Goal: Task Accomplishment & Management: Use online tool/utility

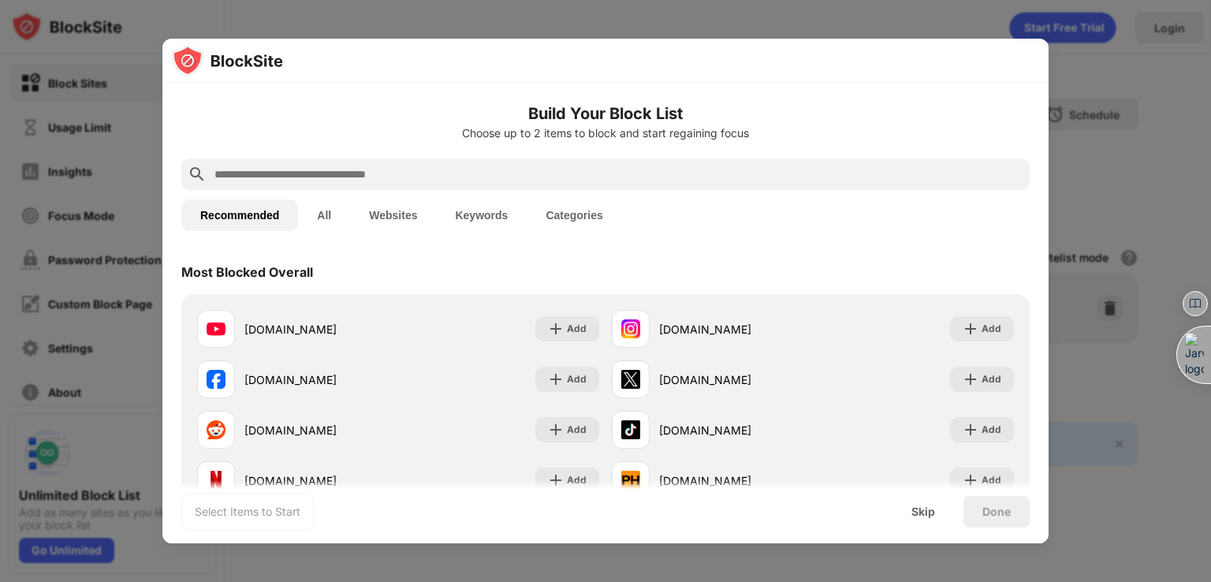
click at [393, 187] on div at bounding box center [605, 174] width 848 height 32
click at [369, 180] on input "text" at bounding box center [618, 174] width 810 height 19
click at [574, 162] on div at bounding box center [605, 174] width 848 height 32
click at [523, 168] on input "text" at bounding box center [618, 174] width 810 height 19
paste input "**********"
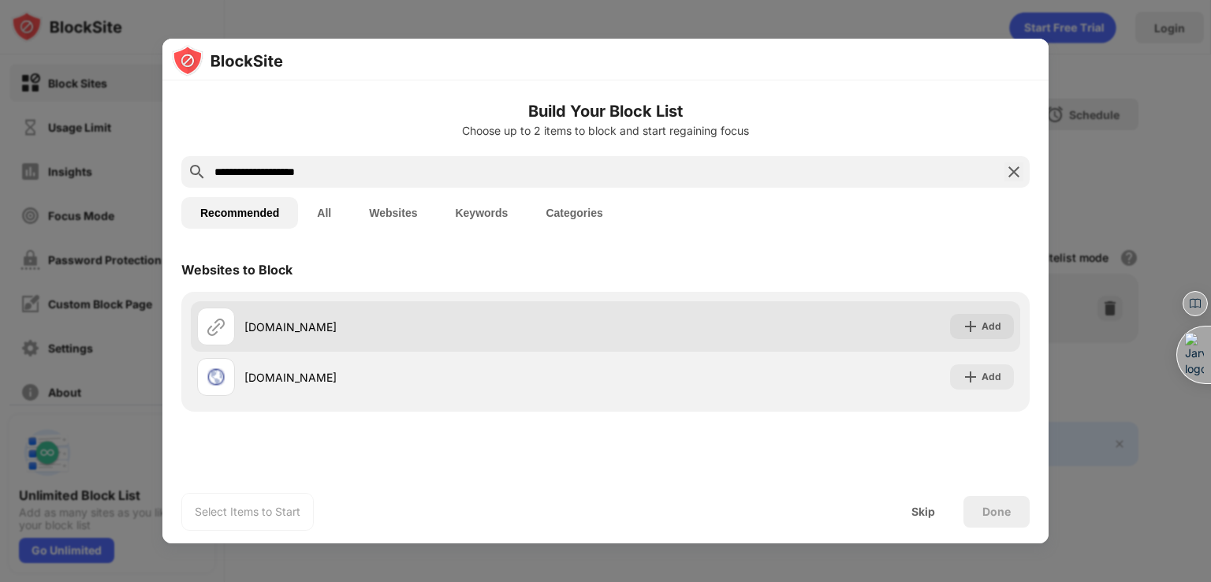
type input "**********"
drag, startPoint x: 965, startPoint y: 343, endPoint x: 973, endPoint y: 329, distance: 16.0
click at [973, 329] on div "[DOMAIN_NAME] Add" at bounding box center [605, 326] width 829 height 50
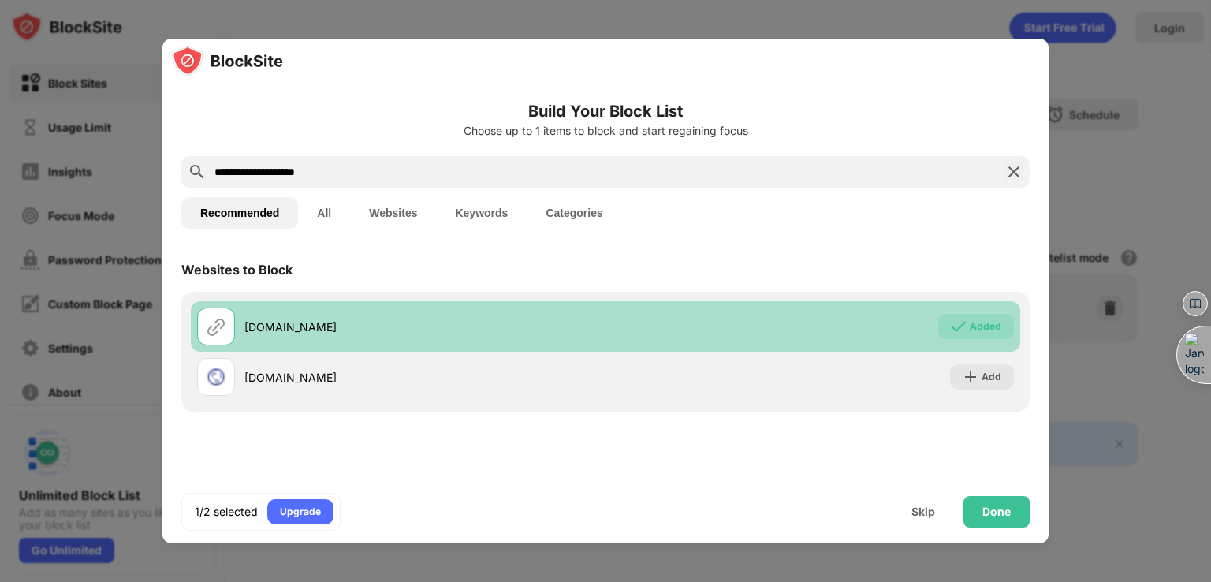
click at [973, 329] on div "Added" at bounding box center [986, 326] width 32 height 16
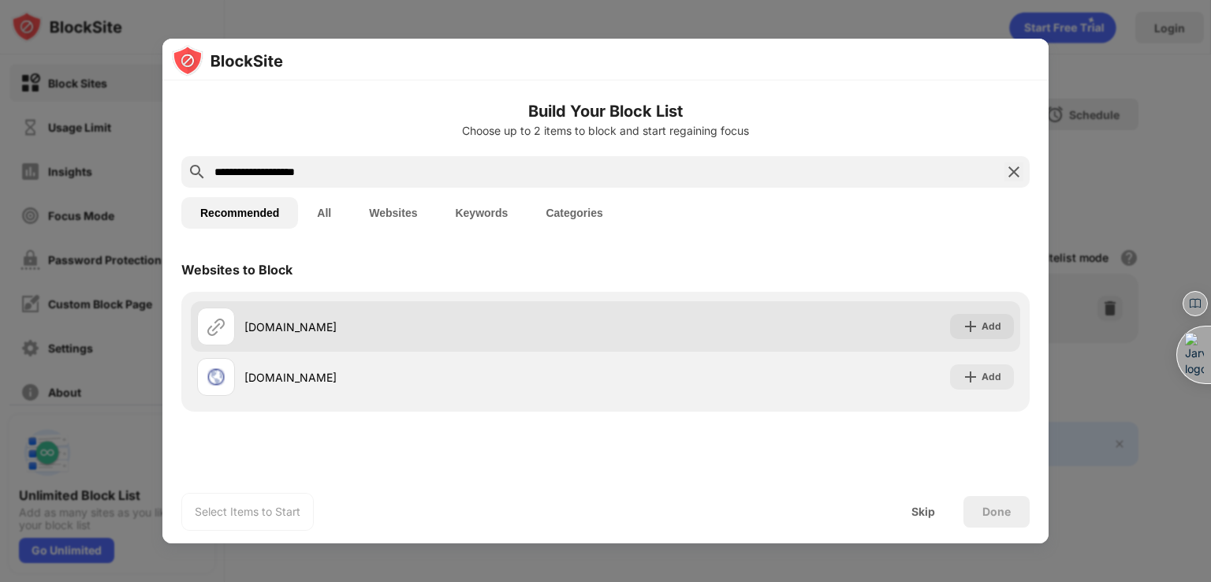
click at [973, 331] on img at bounding box center [970, 326] width 16 height 16
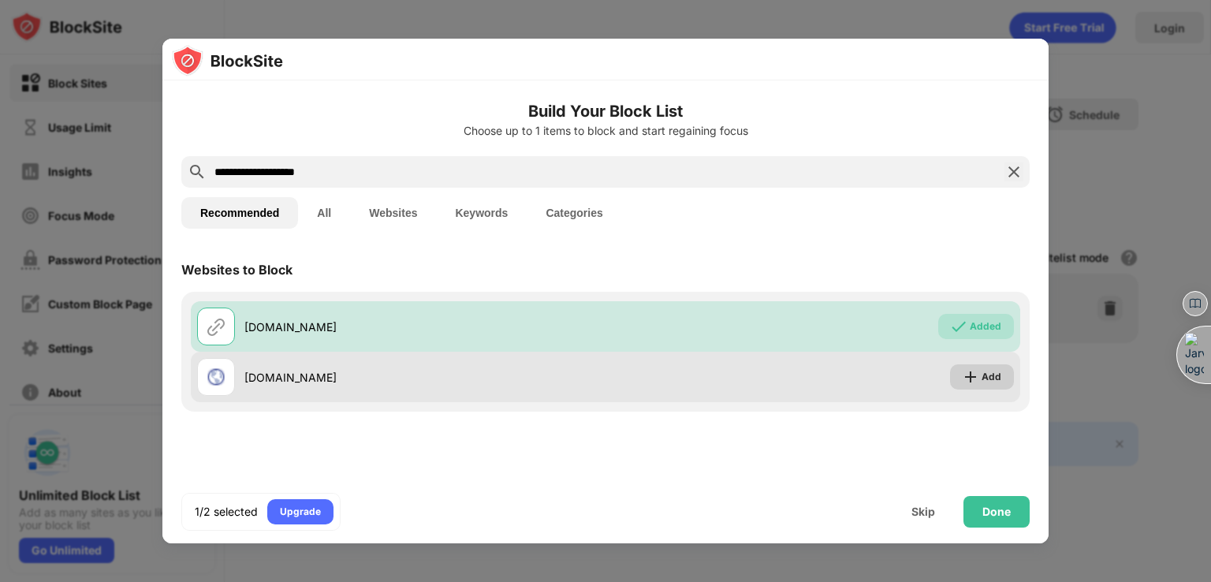
click at [978, 379] on img at bounding box center [970, 377] width 16 height 16
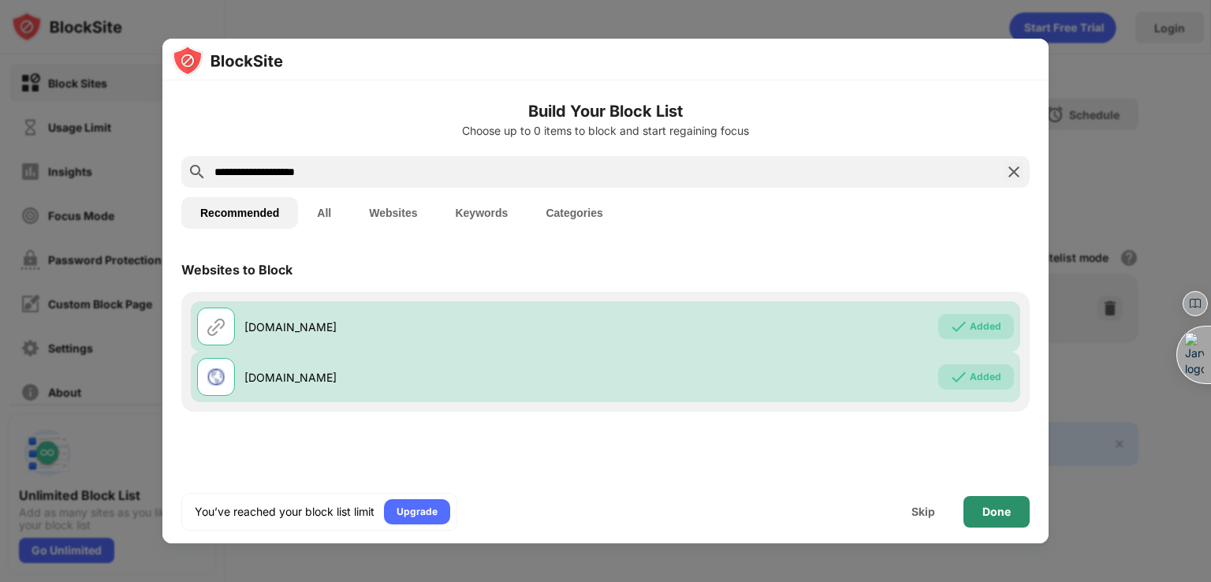
click at [985, 512] on div "Done" at bounding box center [996, 511] width 28 height 13
